Goal: Transaction & Acquisition: Purchase product/service

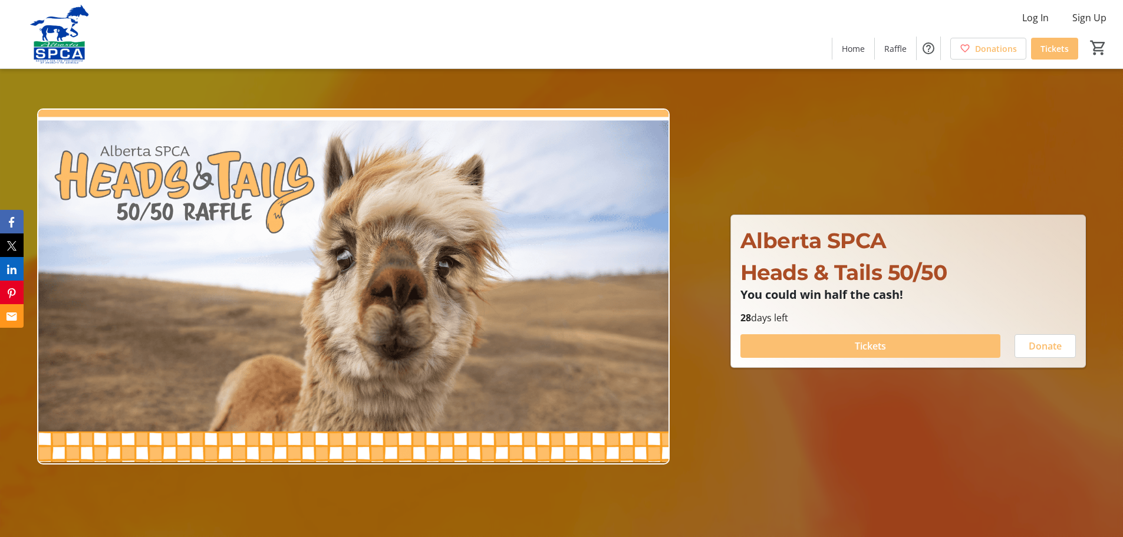
click at [888, 349] on span at bounding box center [871, 346] width 260 height 28
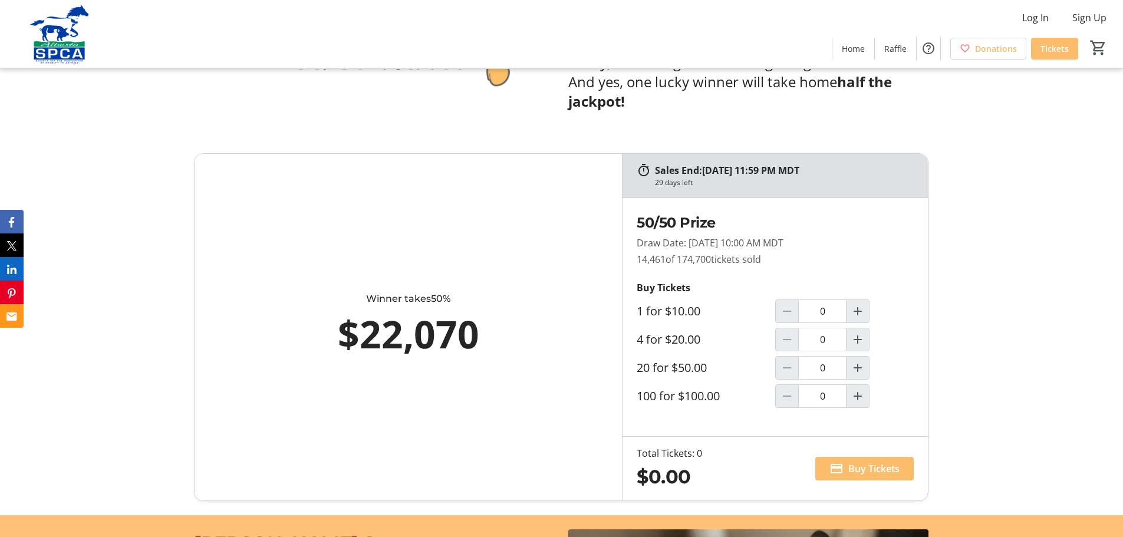
scroll to position [649, 0]
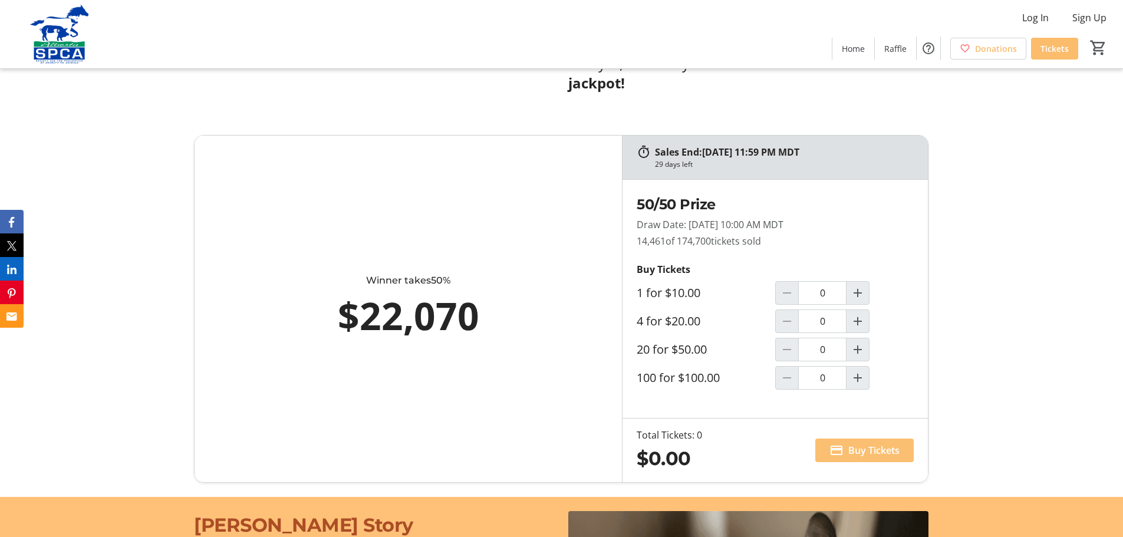
click at [869, 449] on span "Buy Tickets" at bounding box center [874, 450] width 51 height 14
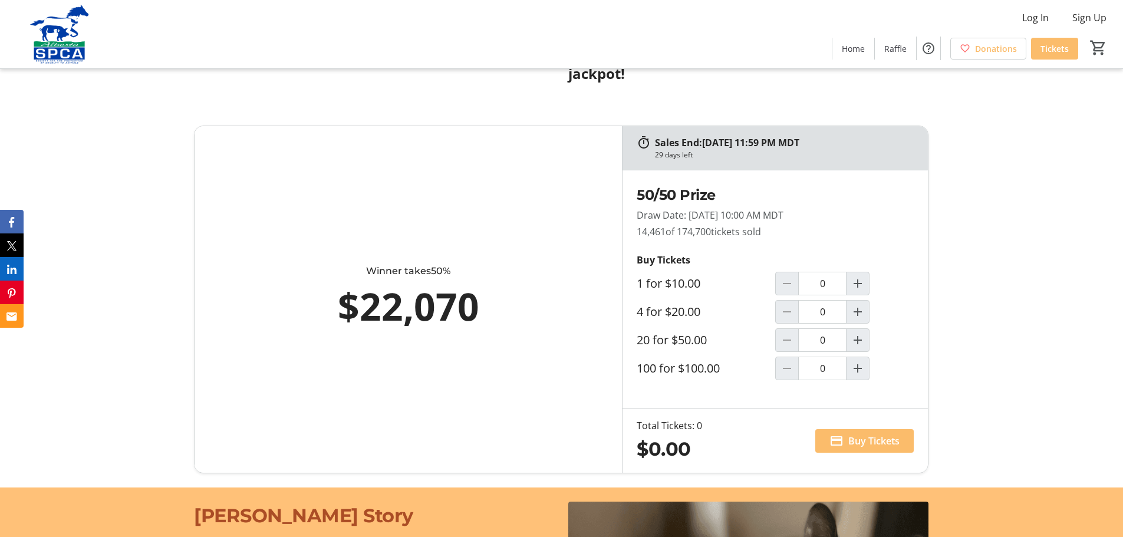
scroll to position [649, 0]
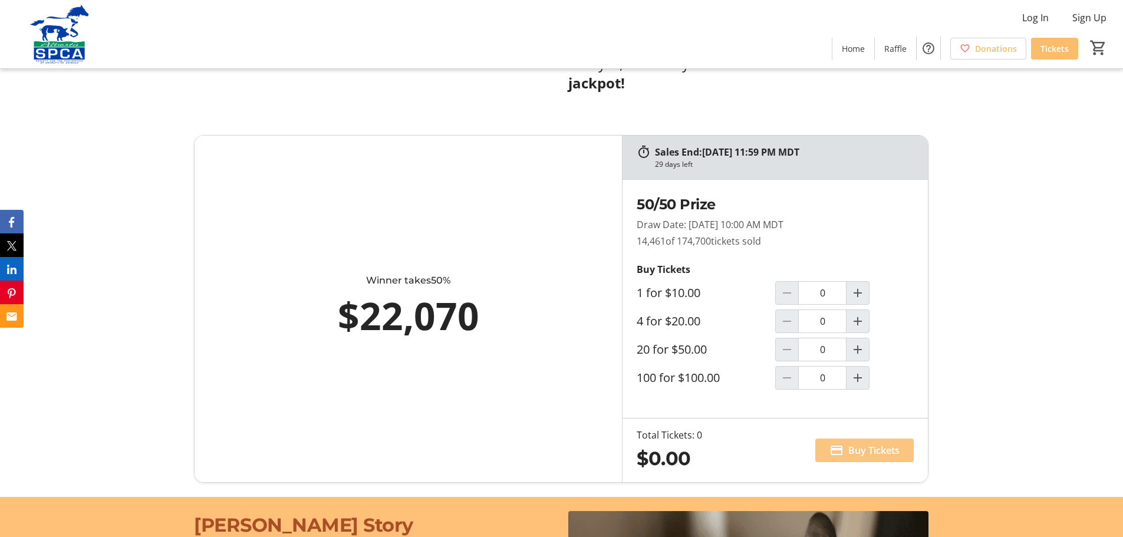
click at [868, 449] on span "Buy Tickets" at bounding box center [874, 450] width 51 height 14
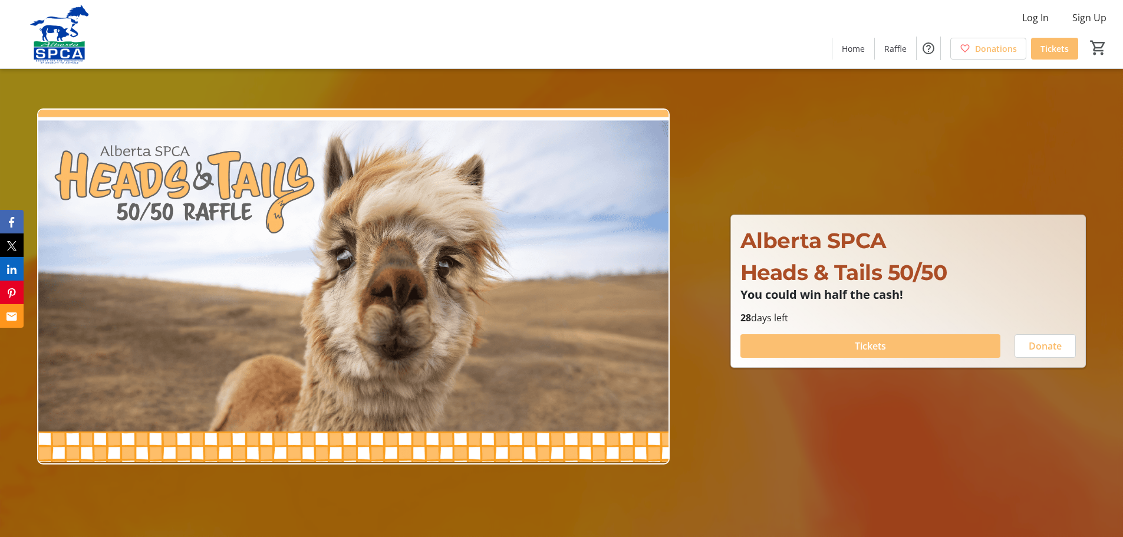
click at [893, 348] on span at bounding box center [871, 346] width 260 height 28
